Goal: Task Accomplishment & Management: Use online tool/utility

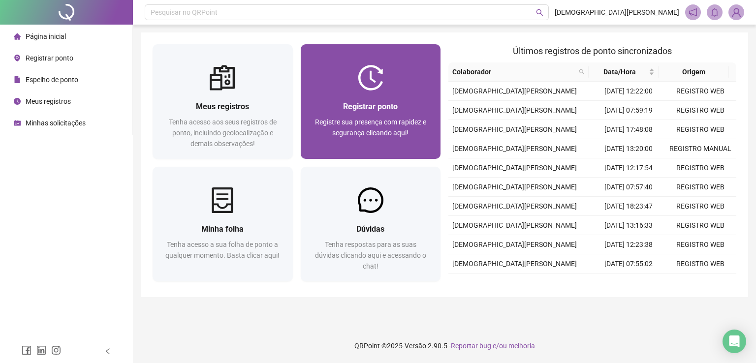
click at [382, 92] on div "Registrar ponto Registre sua presença com rapidez e segurança clicando aqui!" at bounding box center [371, 125] width 140 height 68
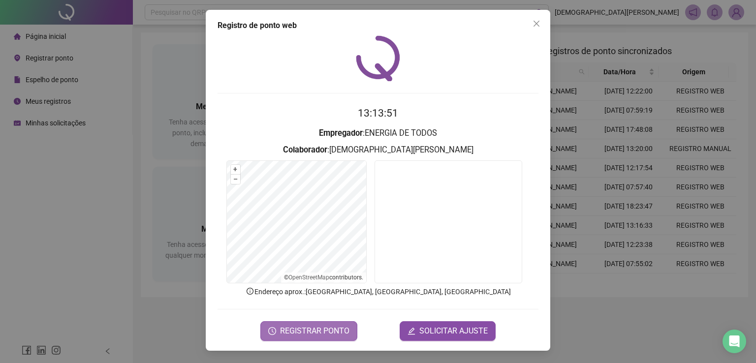
click at [302, 328] on span "REGISTRAR PONTO" at bounding box center [314, 331] width 69 height 12
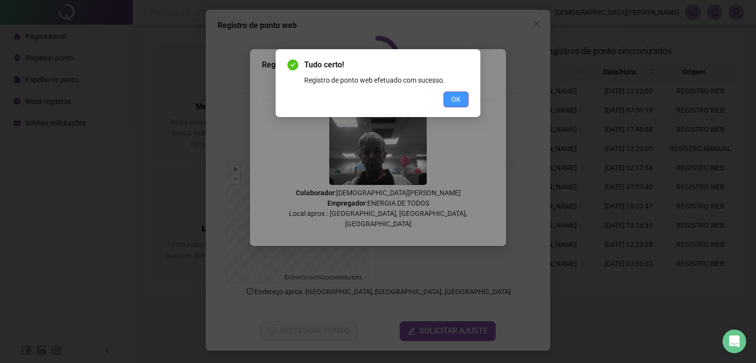
click at [460, 102] on span "OK" at bounding box center [455, 99] width 9 height 11
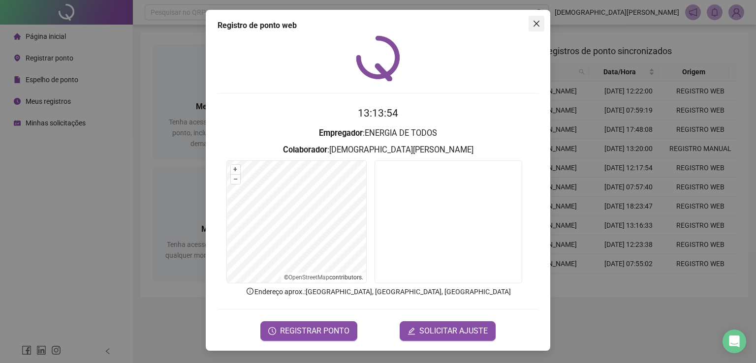
click at [537, 20] on icon "close" at bounding box center [536, 24] width 8 height 8
